Goal: Transaction & Acquisition: Purchase product/service

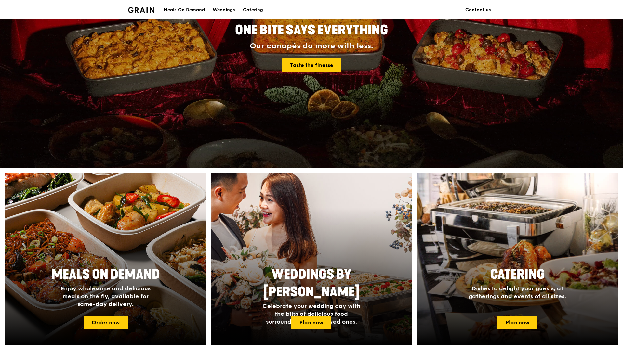
scroll to position [130, 0]
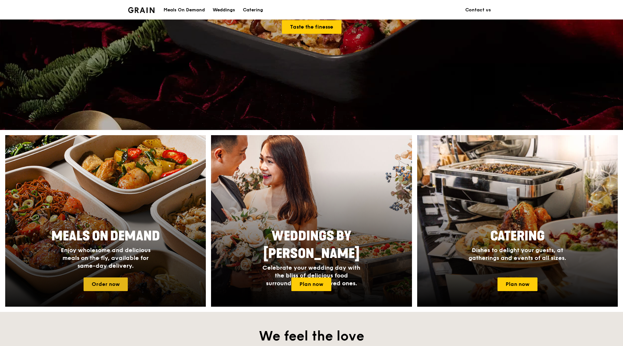
click at [107, 284] on link "Order now" at bounding box center [106, 285] width 44 height 14
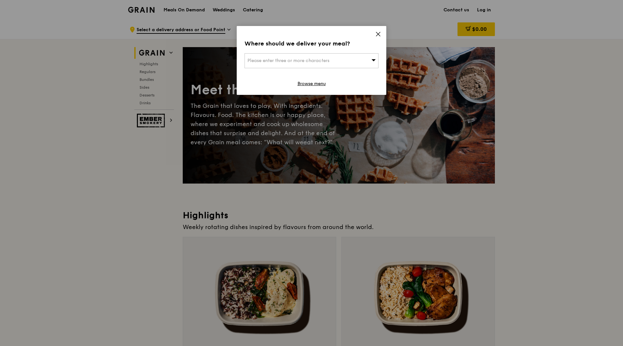
click at [340, 62] on div "Please enter three or more characters" at bounding box center [312, 60] width 134 height 15
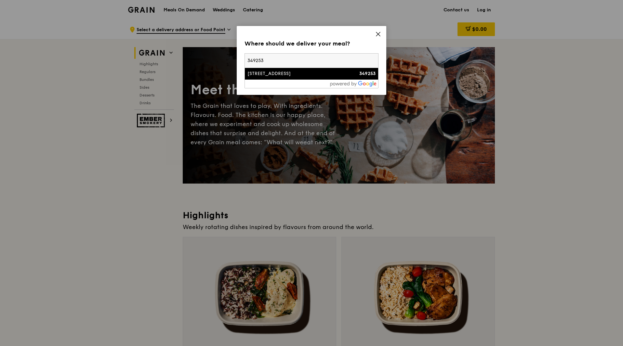
type input "349253"
click at [293, 73] on div "[STREET_ADDRESS]" at bounding box center [296, 74] width 96 height 7
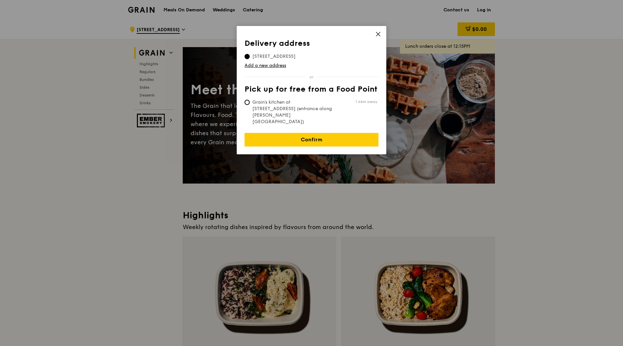
click at [280, 57] on span "[STREET_ADDRESS]" at bounding box center [274, 56] width 59 height 7
click at [250, 57] on input "[STREET_ADDRESS]" at bounding box center [247, 56] width 5 height 5
click at [322, 133] on link "Confirm" at bounding box center [312, 140] width 134 height 14
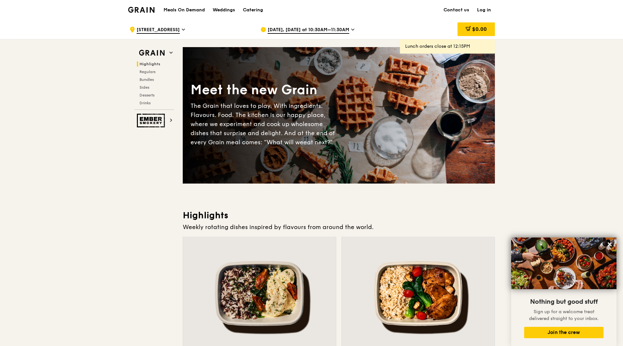
click at [351, 29] on icon at bounding box center [352, 30] width 3 height 6
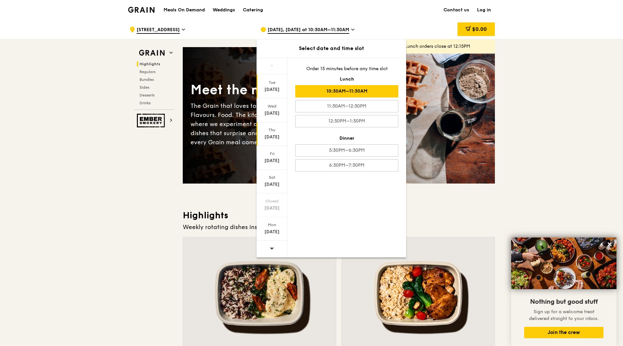
click at [274, 135] on div "[DATE]" at bounding box center [272, 137] width 29 height 7
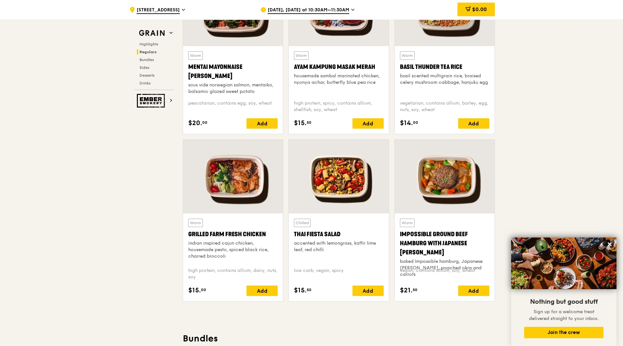
scroll to position [683, 0]
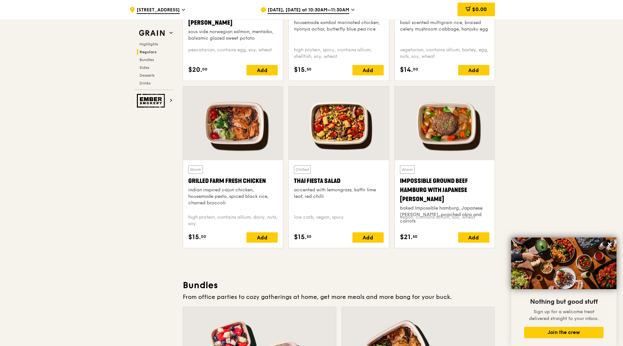
click at [349, 121] on div at bounding box center [339, 124] width 100 height 74
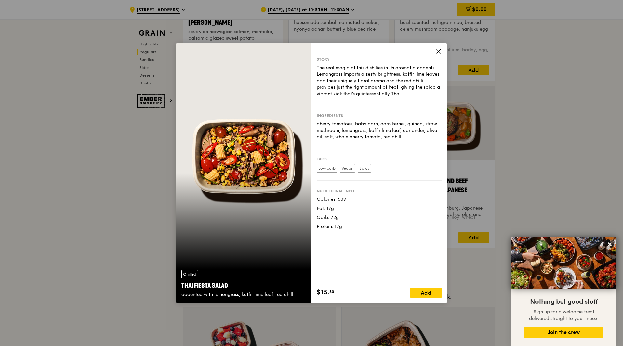
click at [440, 50] on icon at bounding box center [439, 51] width 4 height 4
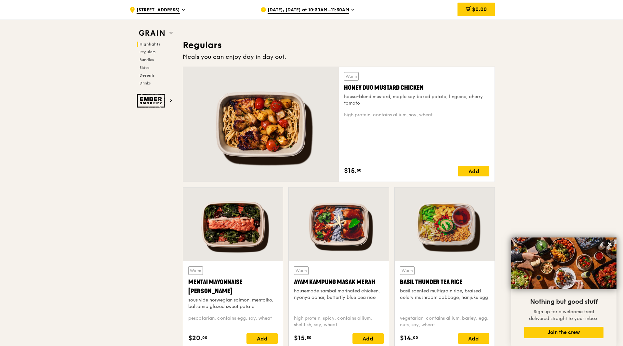
scroll to position [358, 0]
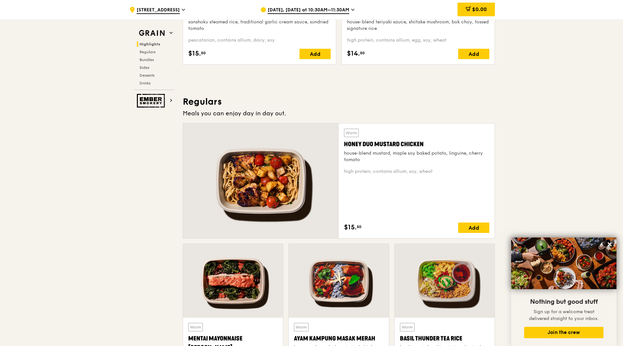
click at [254, 186] on div at bounding box center [261, 181] width 156 height 115
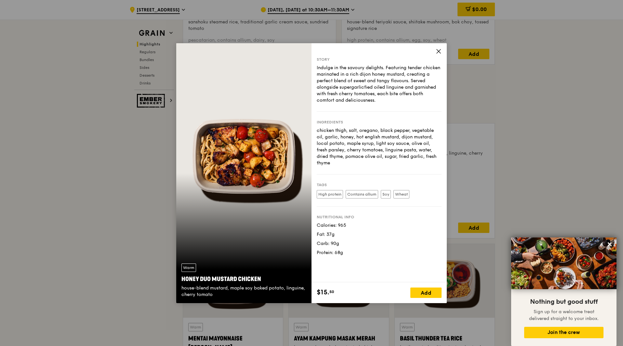
click at [437, 50] on icon at bounding box center [439, 51] width 6 height 6
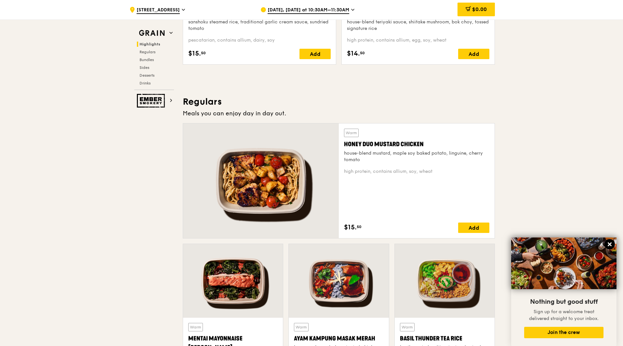
click at [611, 245] on icon at bounding box center [610, 245] width 6 height 6
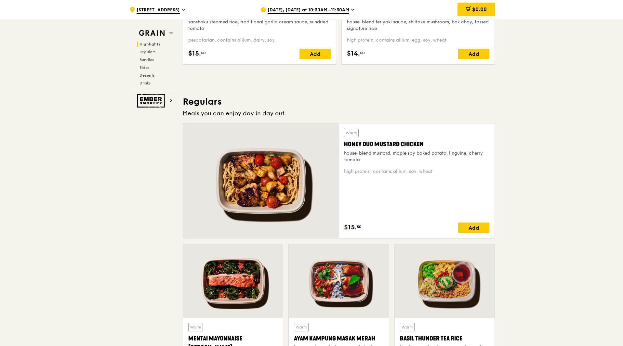
click at [348, 283] on div at bounding box center [339, 281] width 100 height 74
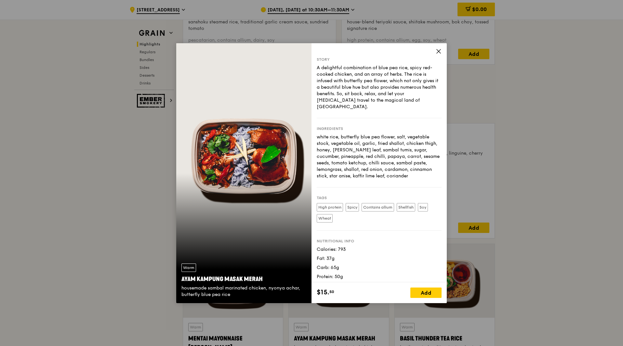
click at [438, 48] on icon at bounding box center [439, 51] width 6 height 6
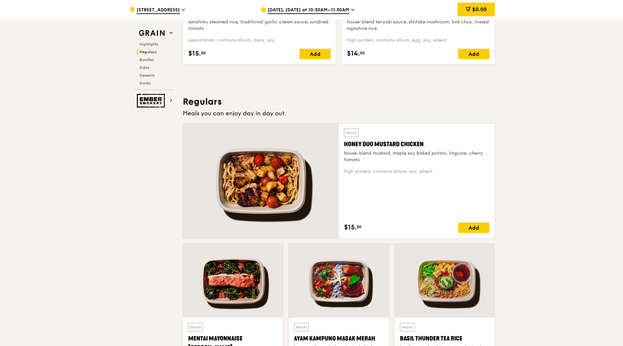
scroll to position [520, 0]
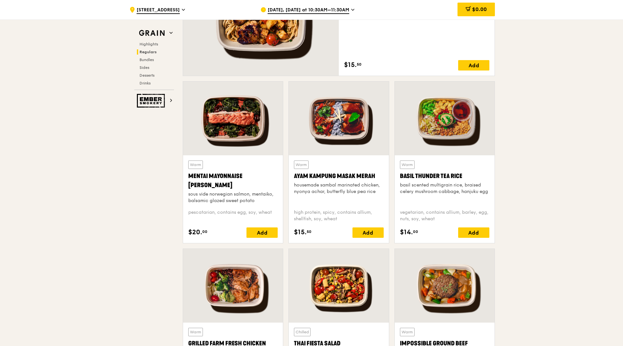
click at [245, 282] on div at bounding box center [233, 286] width 100 height 74
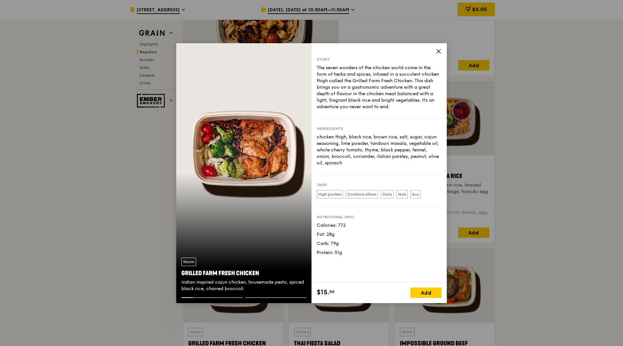
click at [437, 51] on icon at bounding box center [439, 51] width 6 height 6
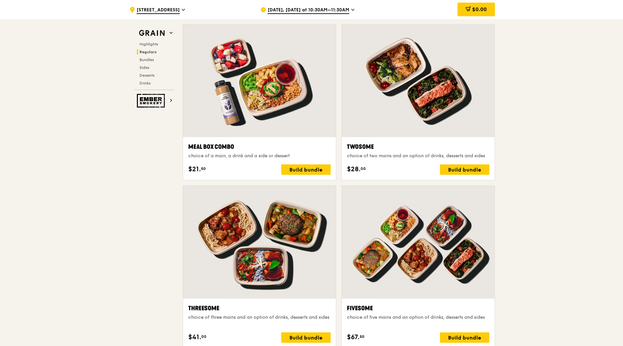
scroll to position [911, 0]
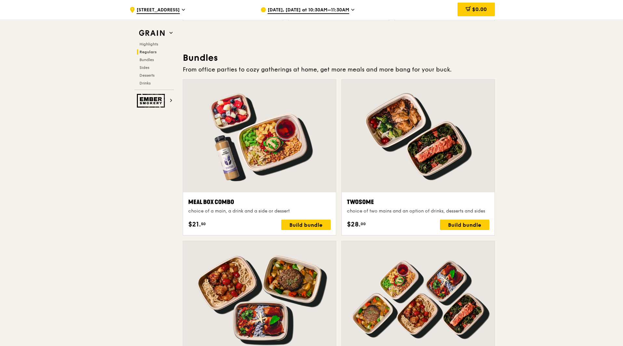
click at [427, 159] on div at bounding box center [418, 136] width 153 height 113
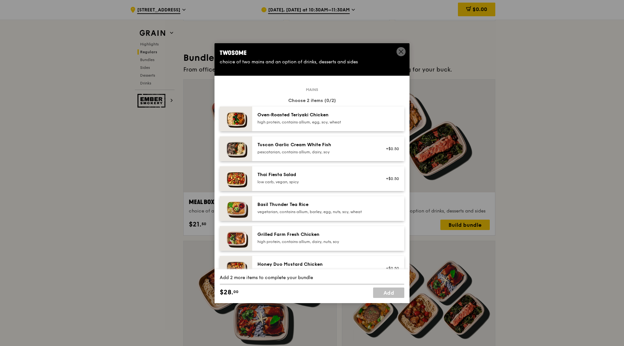
click at [235, 118] on img at bounding box center [236, 119] width 33 height 25
click at [398, 51] on span at bounding box center [401, 51] width 9 height 9
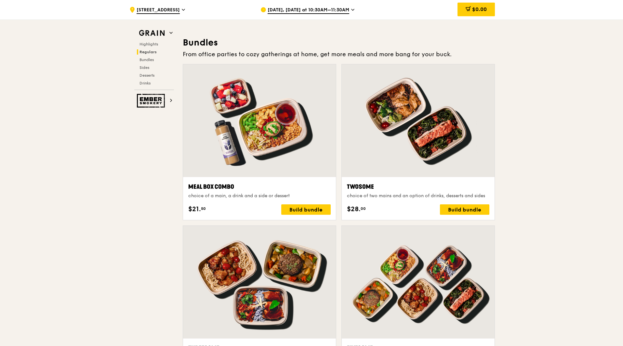
scroll to position [878, 0]
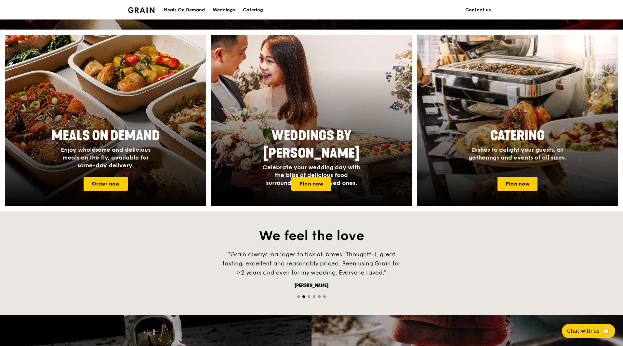
scroll to position [195, 0]
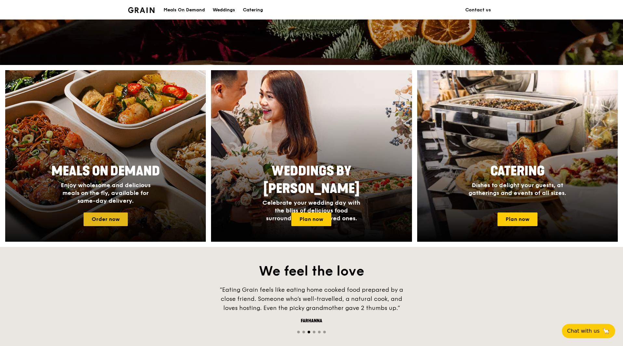
click at [101, 215] on link "Order now" at bounding box center [106, 220] width 44 height 14
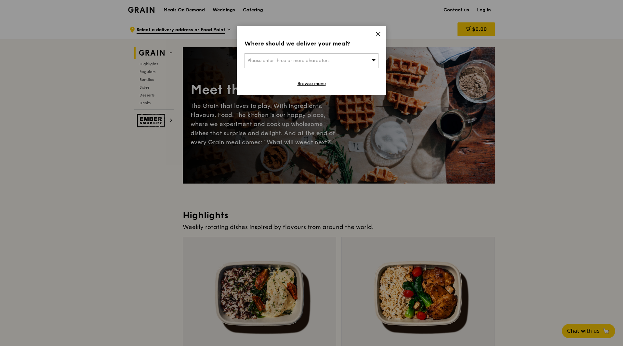
click at [380, 33] on icon at bounding box center [378, 34] width 6 height 6
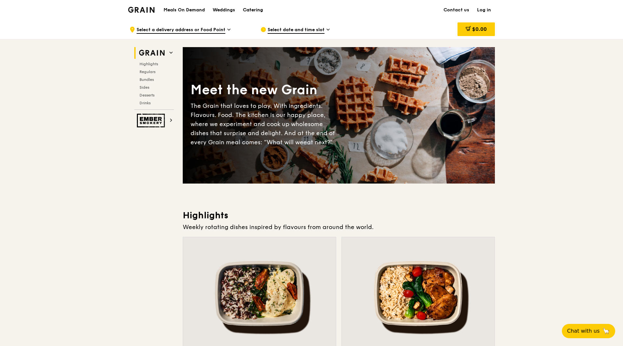
click at [251, 10] on div "Catering" at bounding box center [253, 10] width 20 height 20
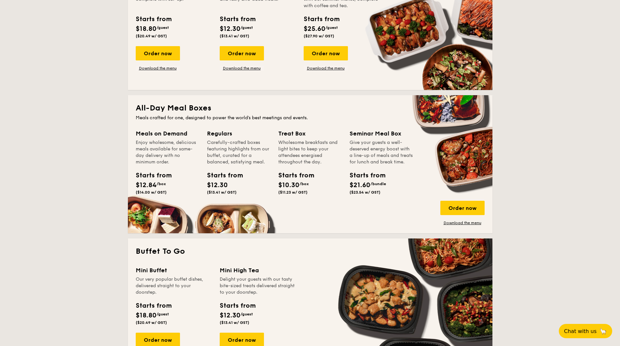
scroll to position [390, 0]
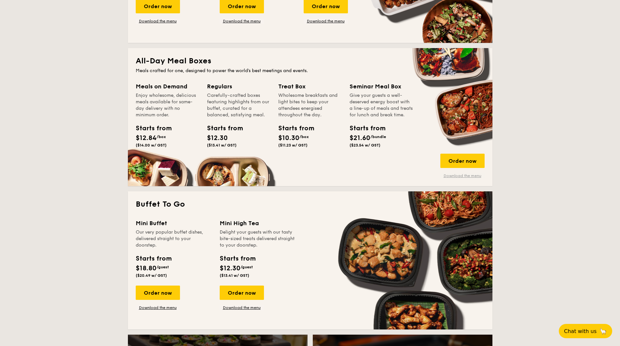
click at [462, 176] on link "Download the menu" at bounding box center [462, 175] width 44 height 5
